Goal: Information Seeking & Learning: Check status

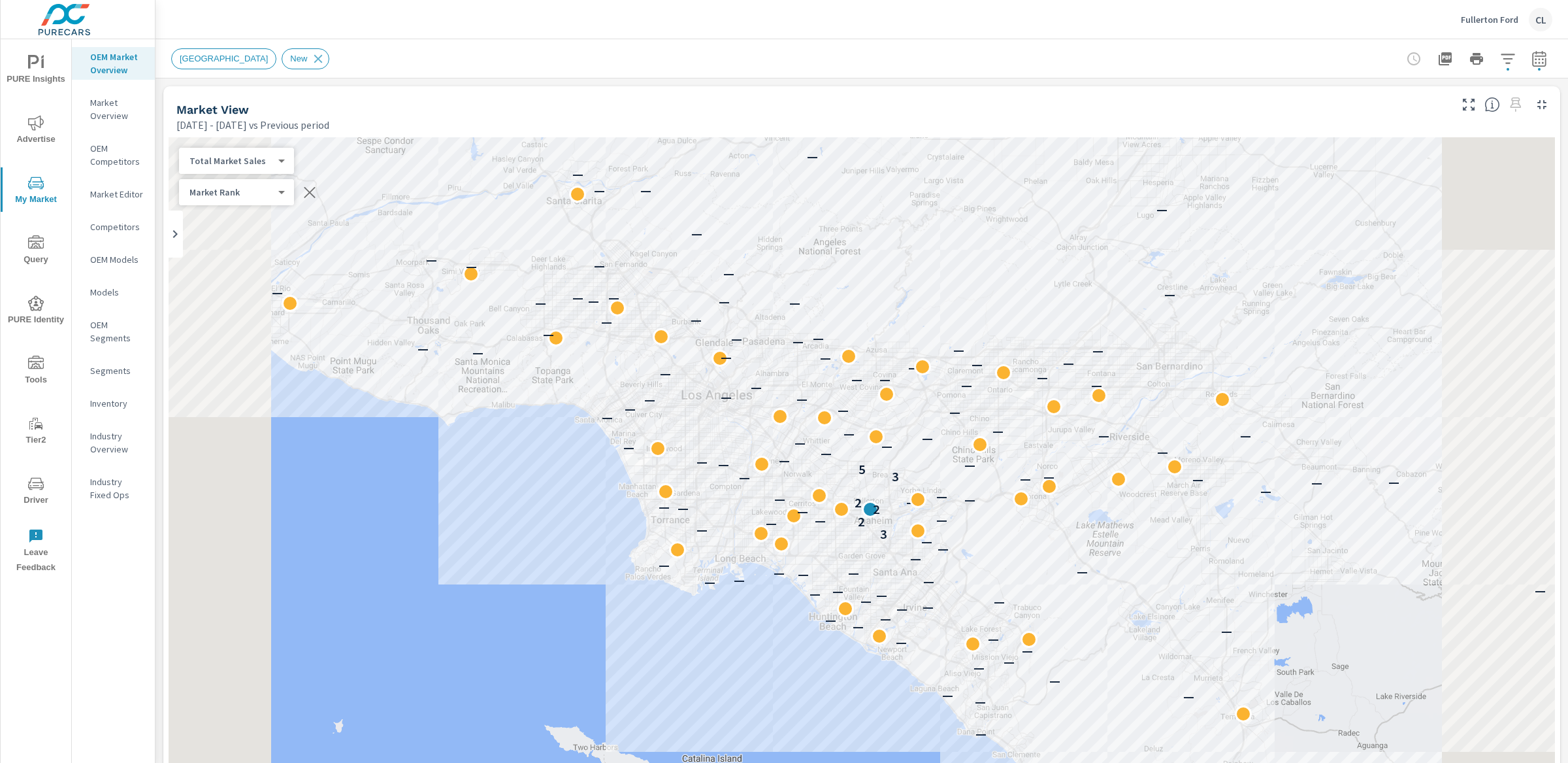
scroll to position [1, 0]
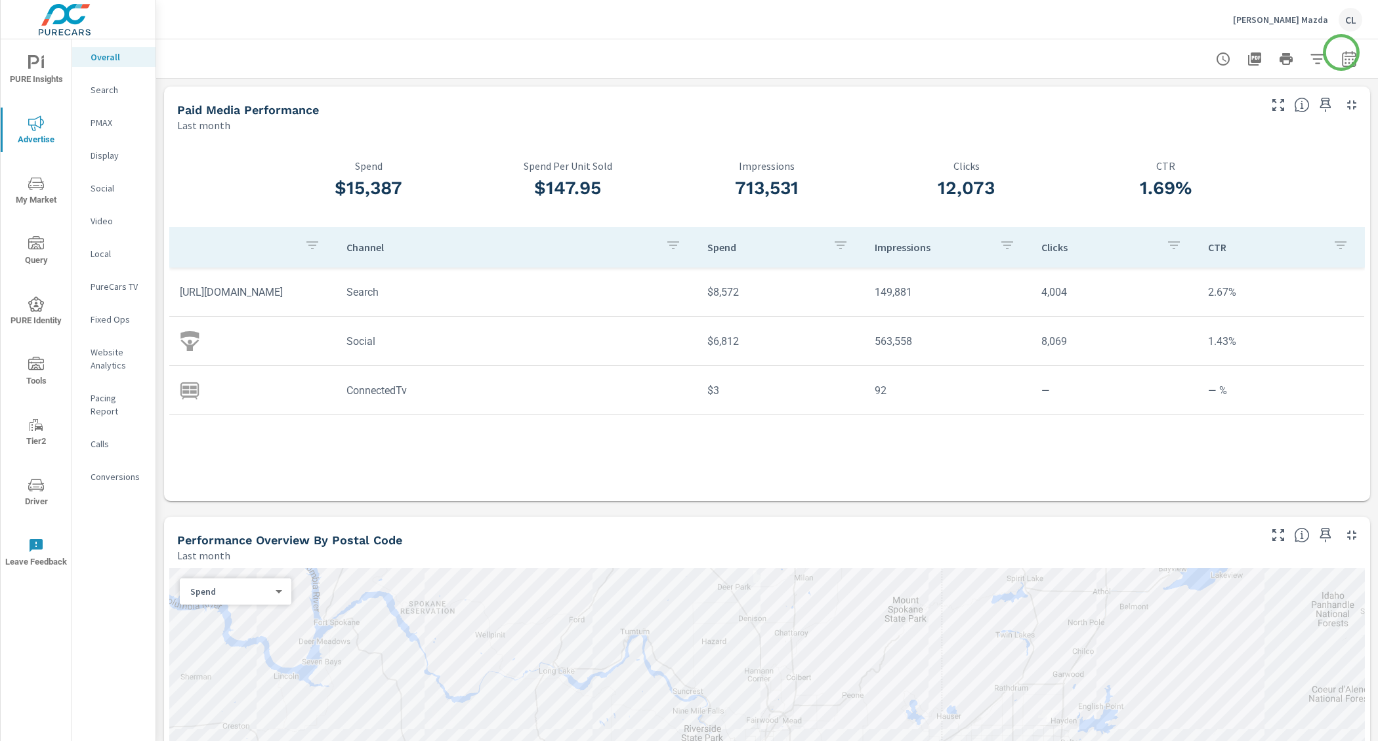
click at [1342, 52] on icon "button" at bounding box center [1349, 59] width 14 height 16
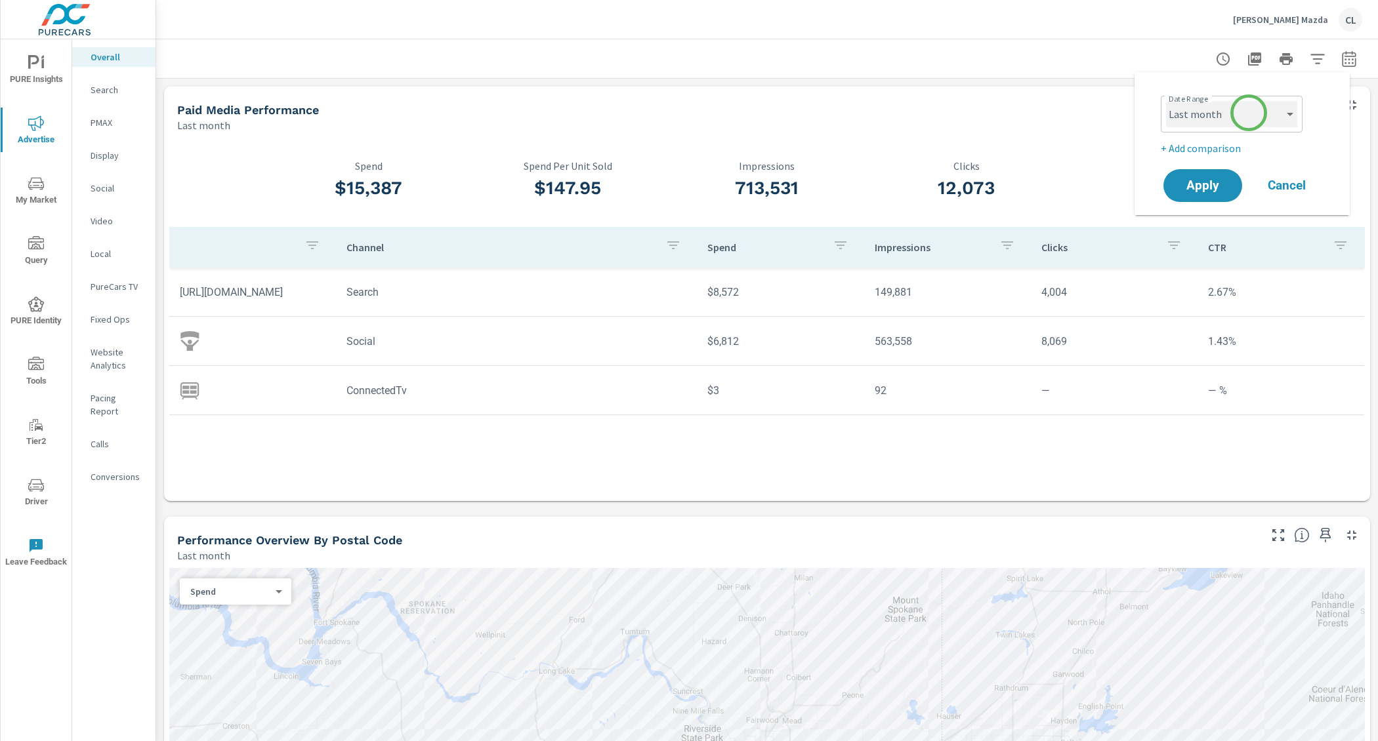
click at [1250, 110] on select "Custom [DATE] Last week Last 7 days Last 14 days Last 30 days Last 45 days Last…" at bounding box center [1231, 114] width 131 height 26
select select "Last 30 days"
click at [1205, 148] on p "+ Add comparison" at bounding box center [1244, 148] width 168 height 16
select select "Previous period"
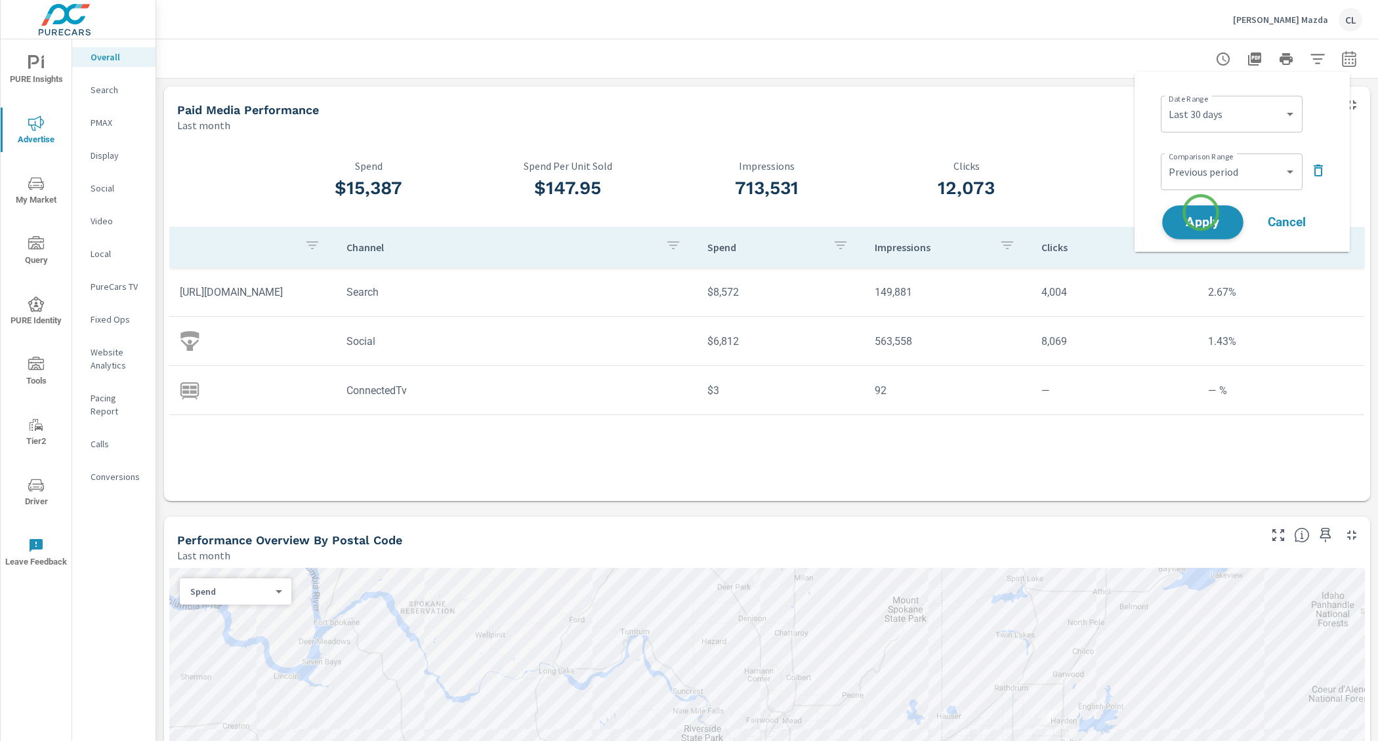
click at [1200, 217] on span "Apply" at bounding box center [1203, 222] width 54 height 12
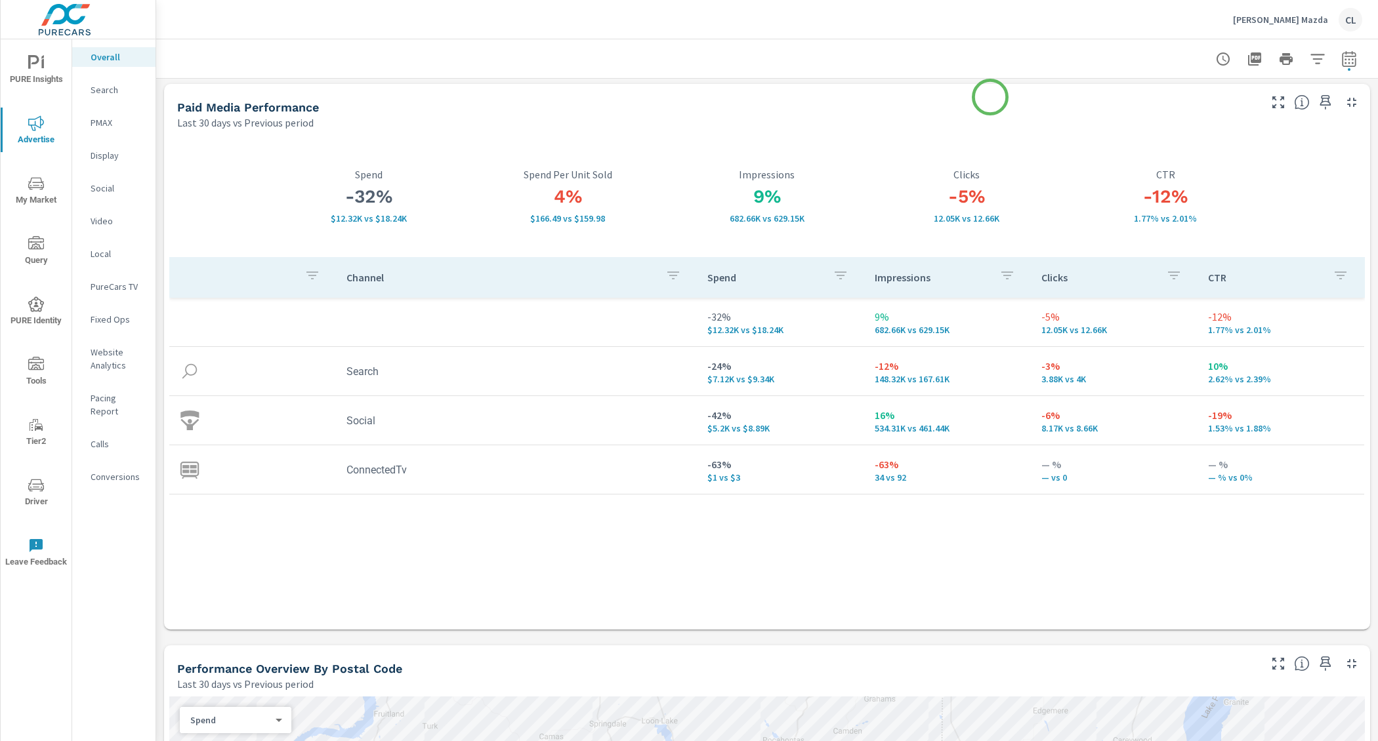
scroll to position [3, 0]
click at [108, 190] on p "Social" at bounding box center [118, 188] width 54 height 13
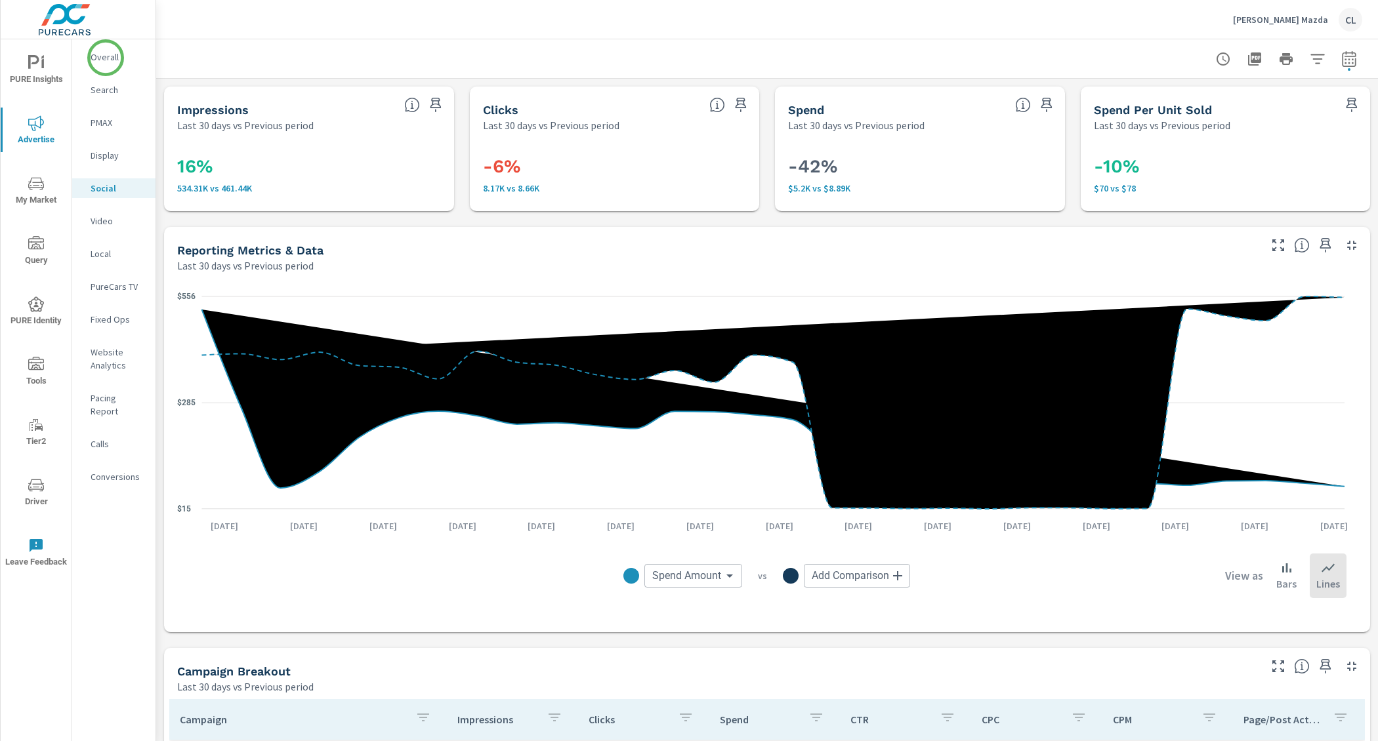
click at [106, 58] on p "Overall" at bounding box center [118, 57] width 54 height 13
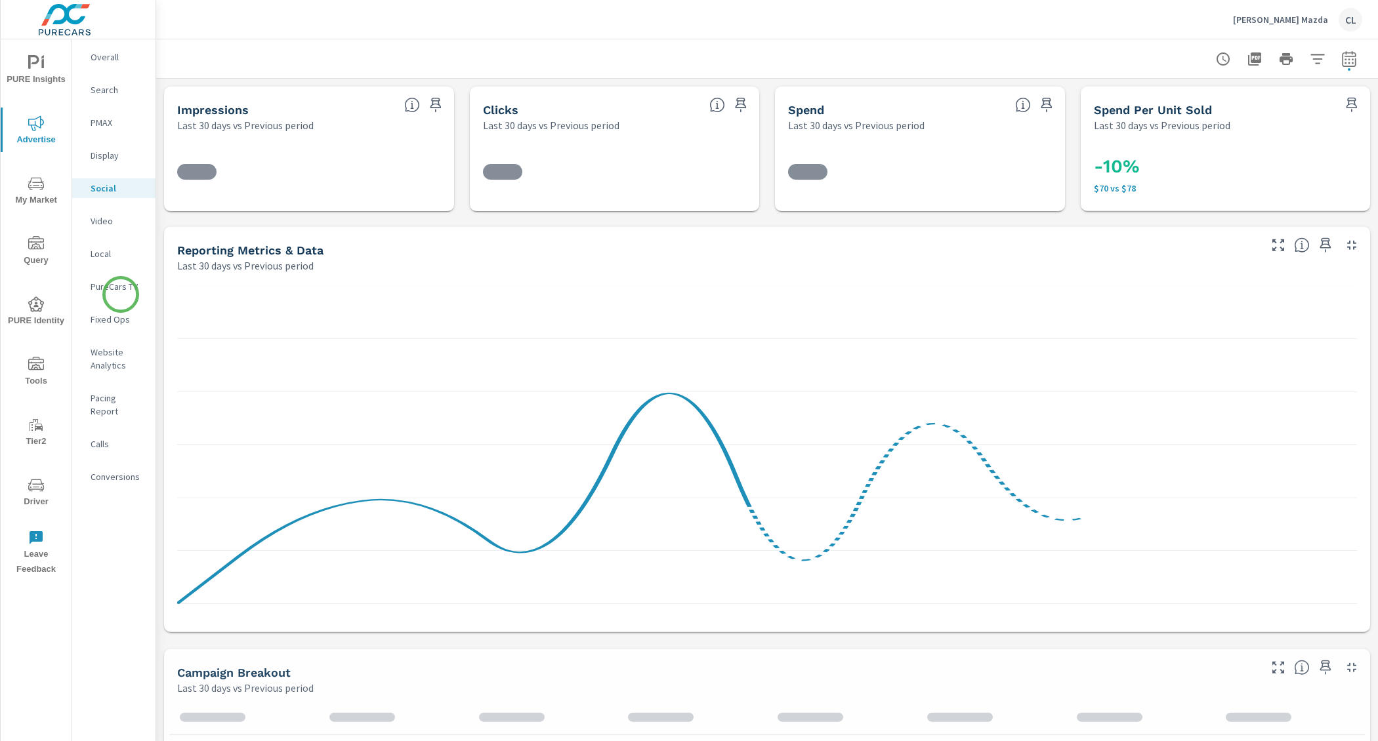
click at [121, 291] on p "PureCars TV" at bounding box center [118, 286] width 54 height 13
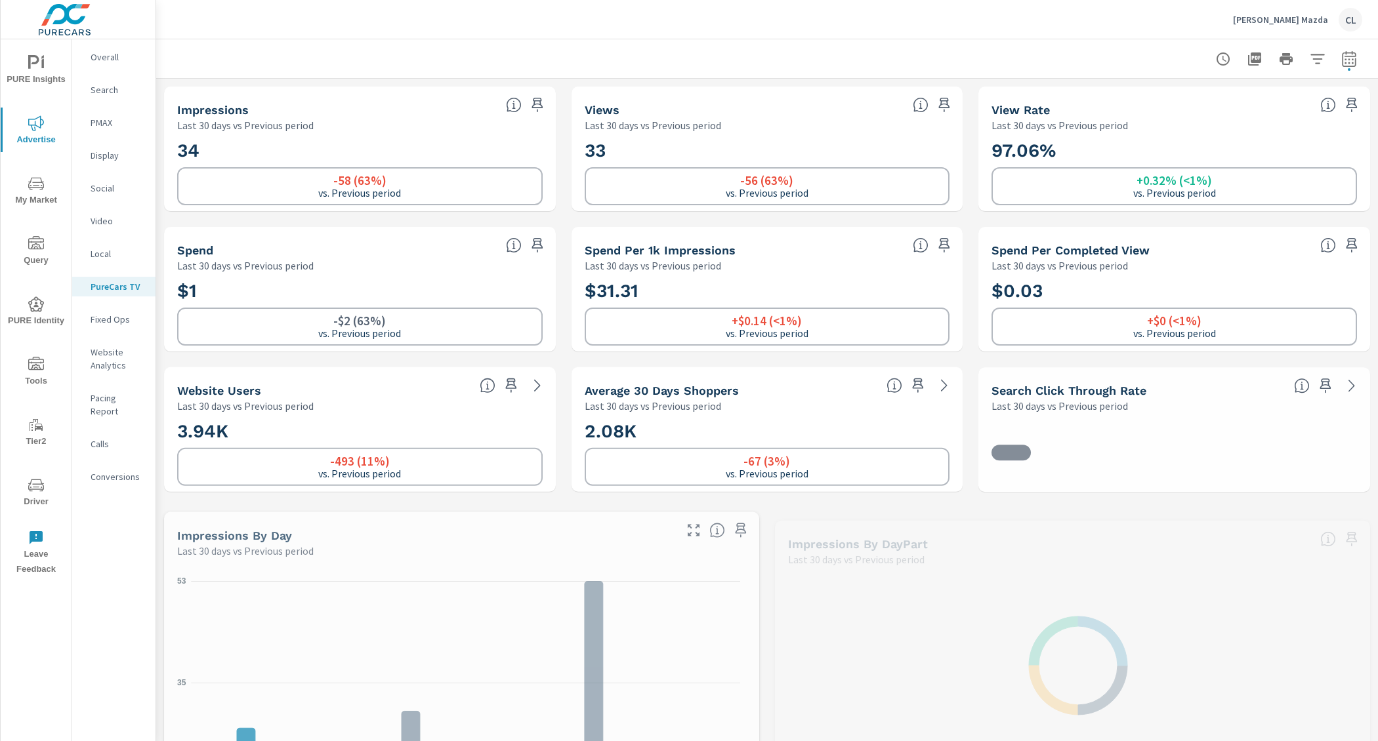
scroll to position [1, 0]
